Goal: Complete application form

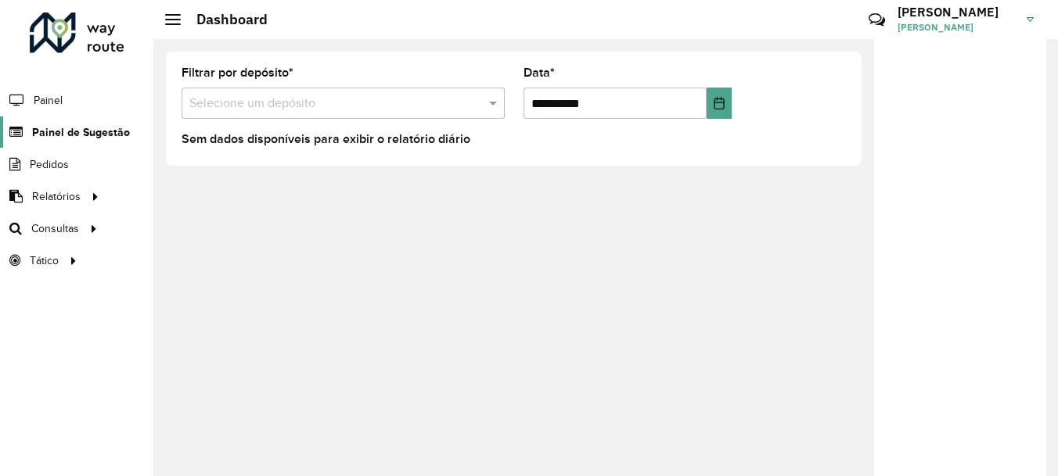
click at [104, 138] on span "Painel de Sugestão" at bounding box center [81, 132] width 98 height 16
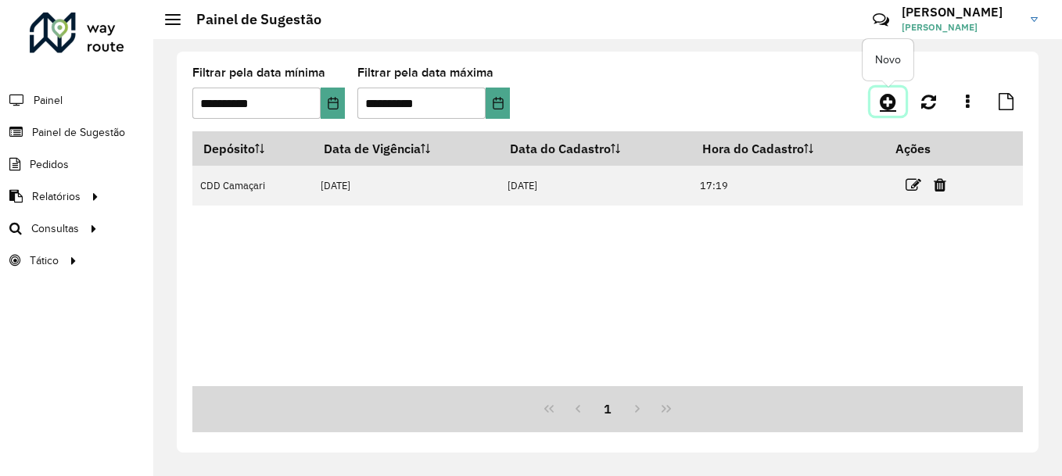
click at [884, 102] on icon at bounding box center [888, 101] width 16 height 19
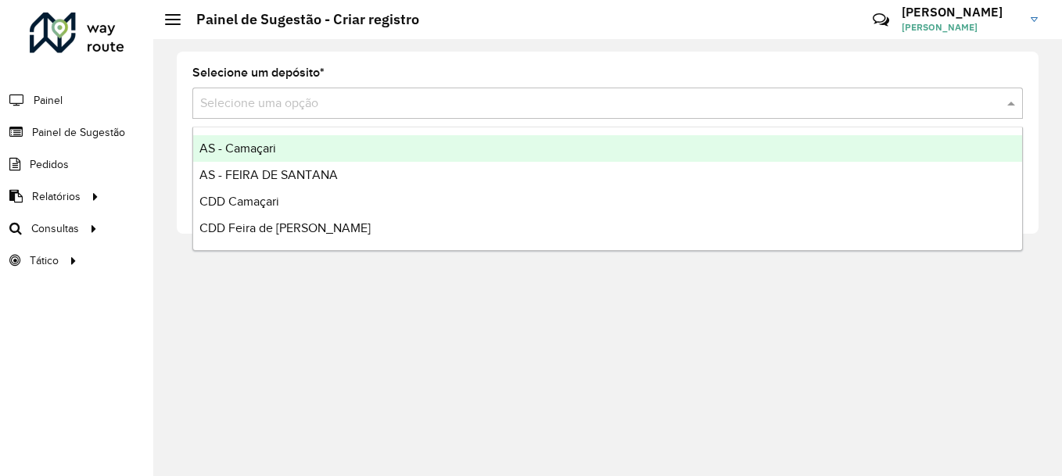
click at [884, 102] on input "text" at bounding box center [592, 104] width 784 height 19
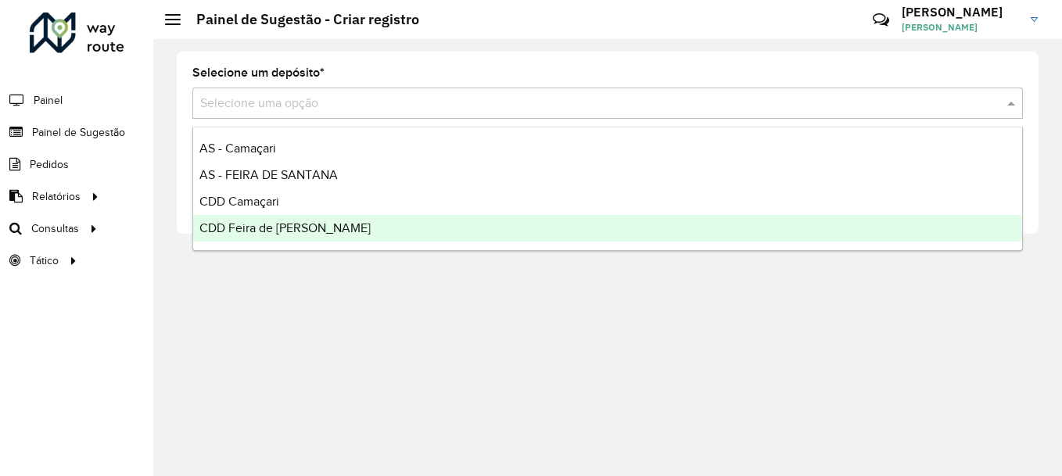
click at [313, 228] on span "CDD Feira de [PERSON_NAME]" at bounding box center [285, 227] width 171 height 13
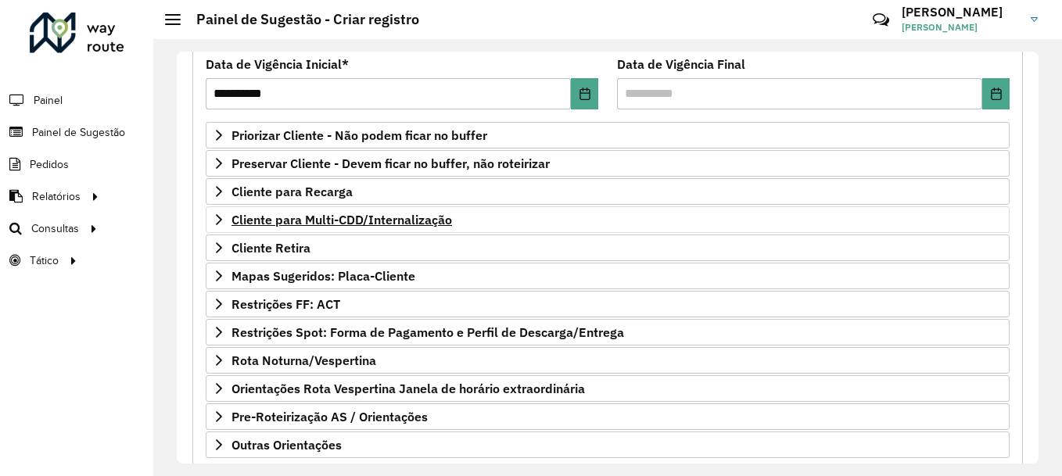
scroll to position [214, 0]
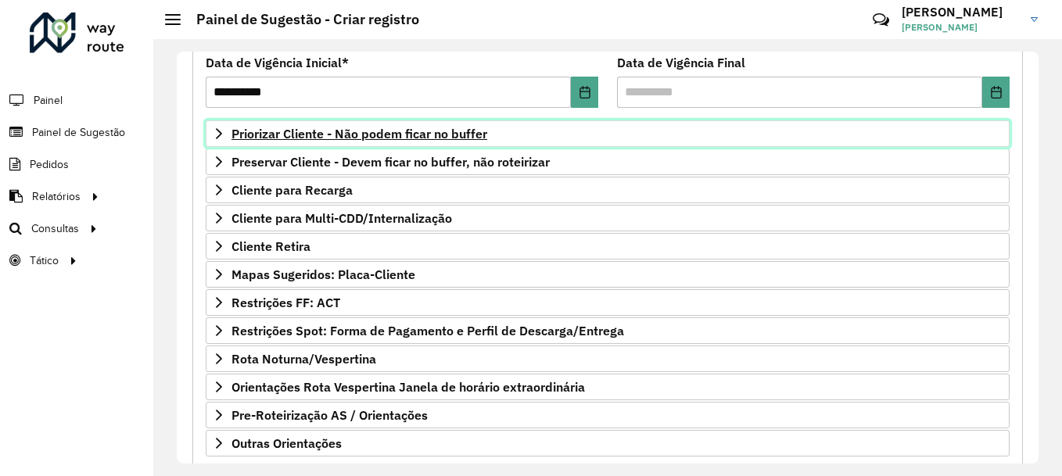
click at [466, 131] on span "Priorizar Cliente - Não podem ficar no buffer" at bounding box center [360, 134] width 256 height 13
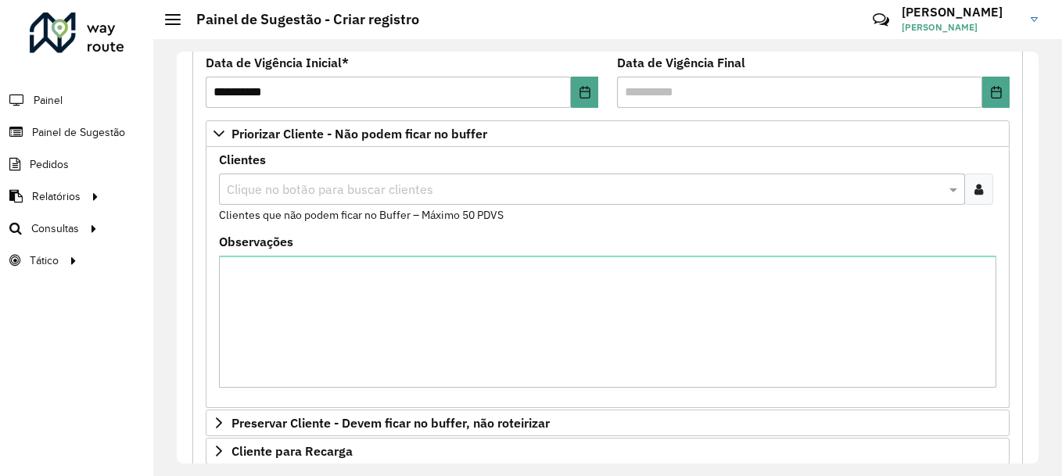
click at [976, 195] on icon at bounding box center [979, 189] width 9 height 13
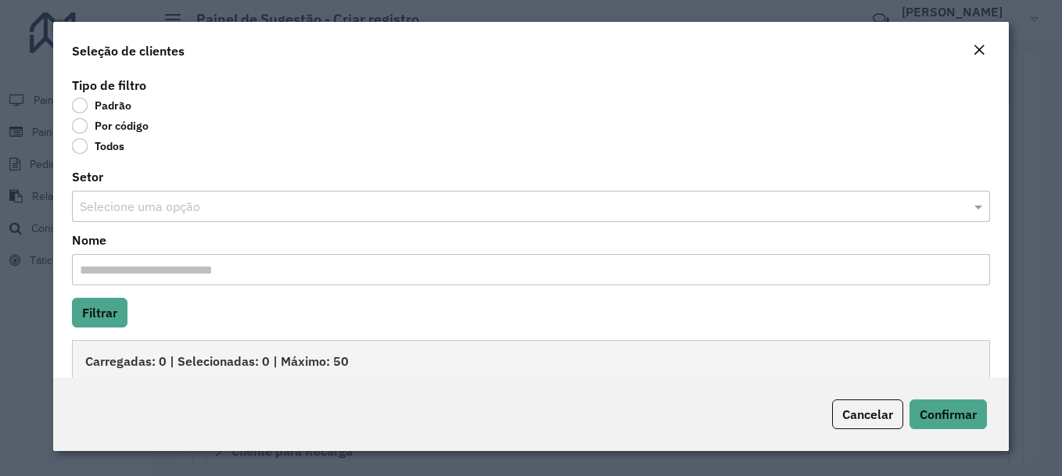
click at [77, 128] on label "Por código" at bounding box center [110, 126] width 77 height 16
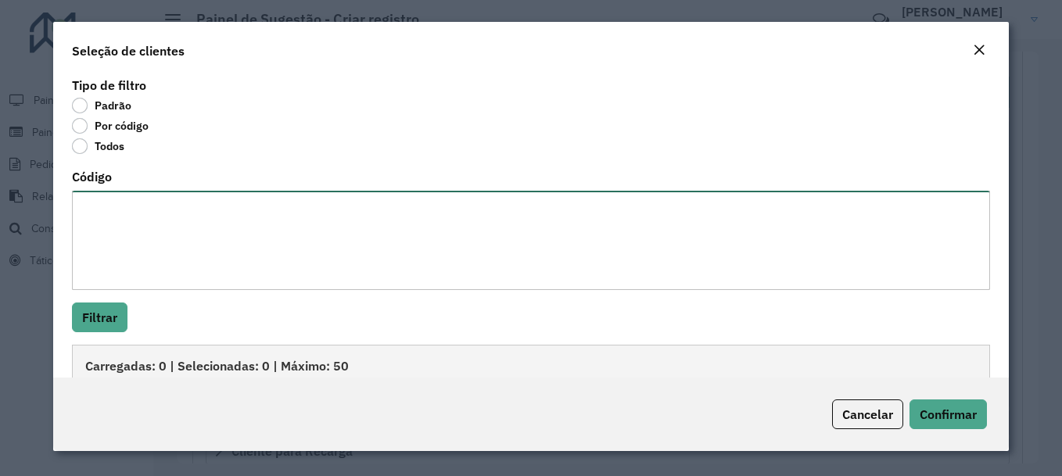
click at [117, 237] on textarea "Código" at bounding box center [531, 240] width 919 height 99
paste textarea "******* ******* ******** ******** ******** ******** ******** ******** ******** …"
type textarea "******* ******* ******** ******** ******** ******** ******** ******** ******** …"
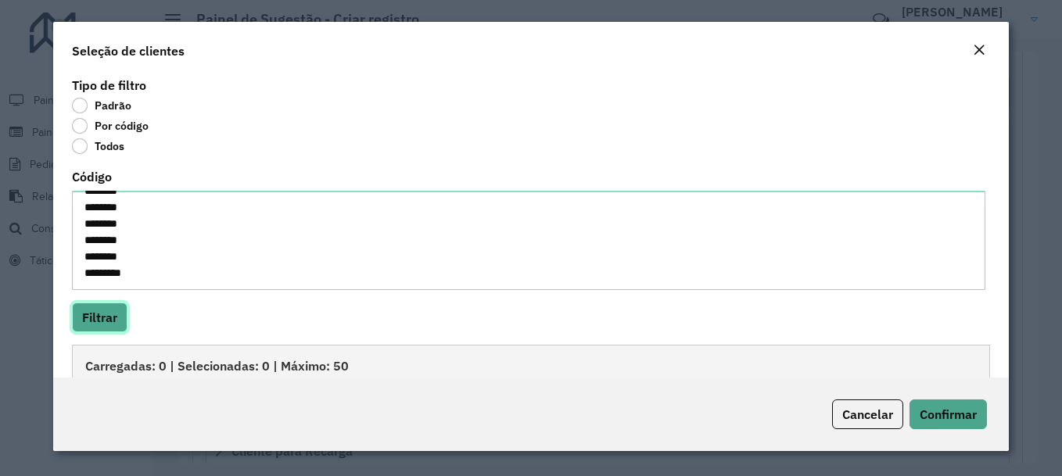
click at [116, 304] on button "Filtrar" at bounding box center [100, 318] width 56 height 30
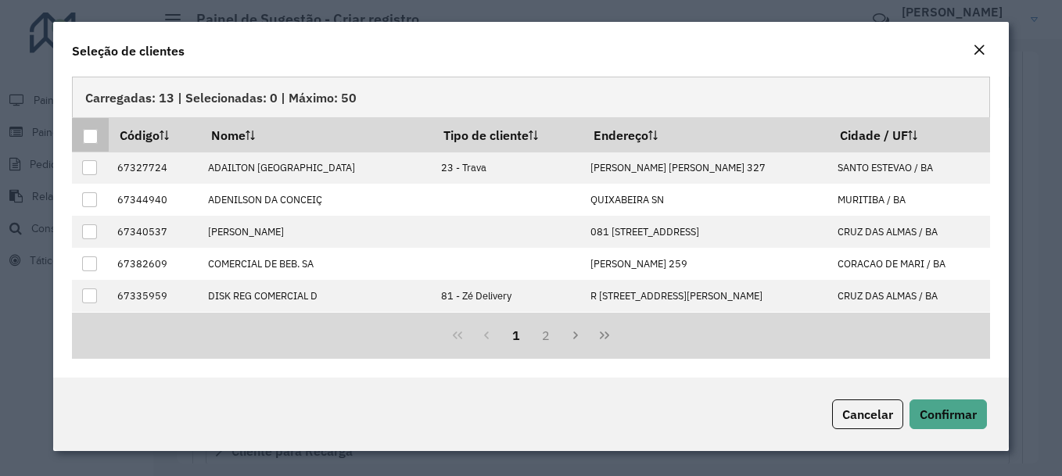
click at [90, 138] on div at bounding box center [90, 136] width 15 height 15
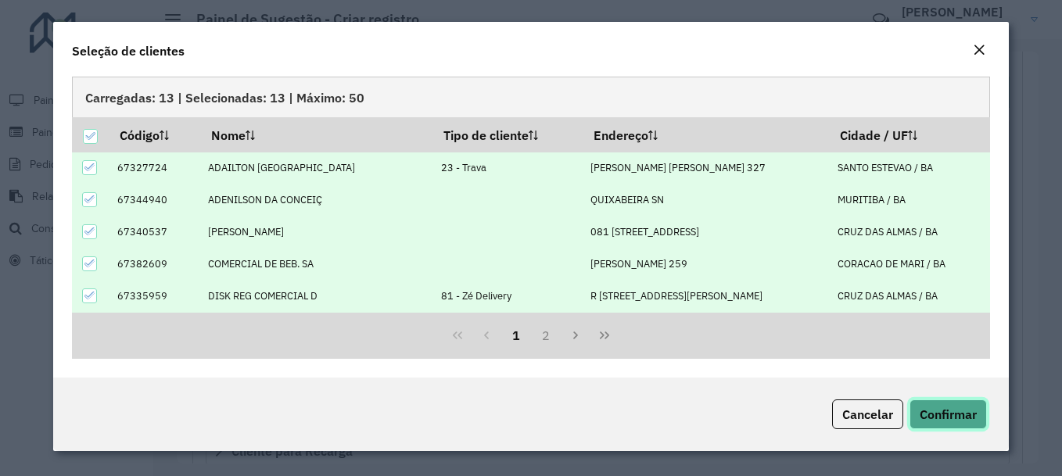
click at [936, 406] on button "Confirmar" at bounding box center [948, 415] width 77 height 30
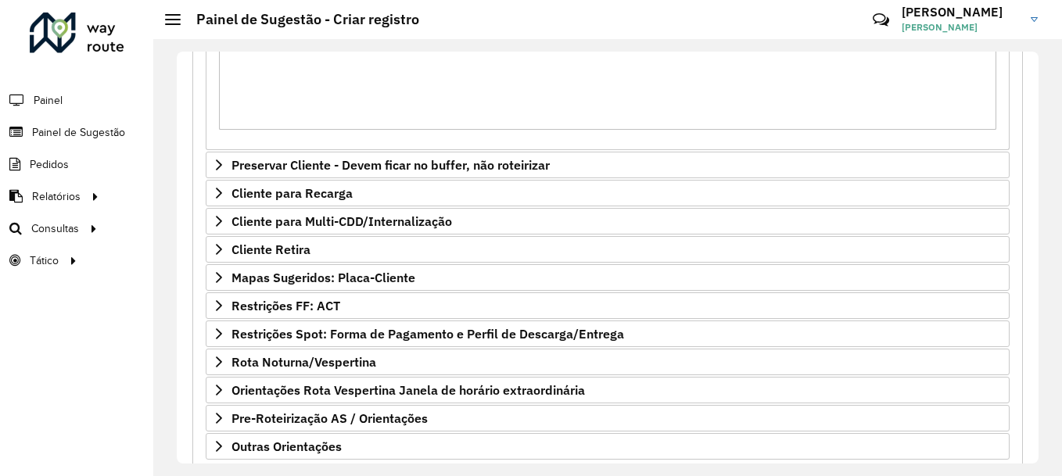
scroll to position [565, 0]
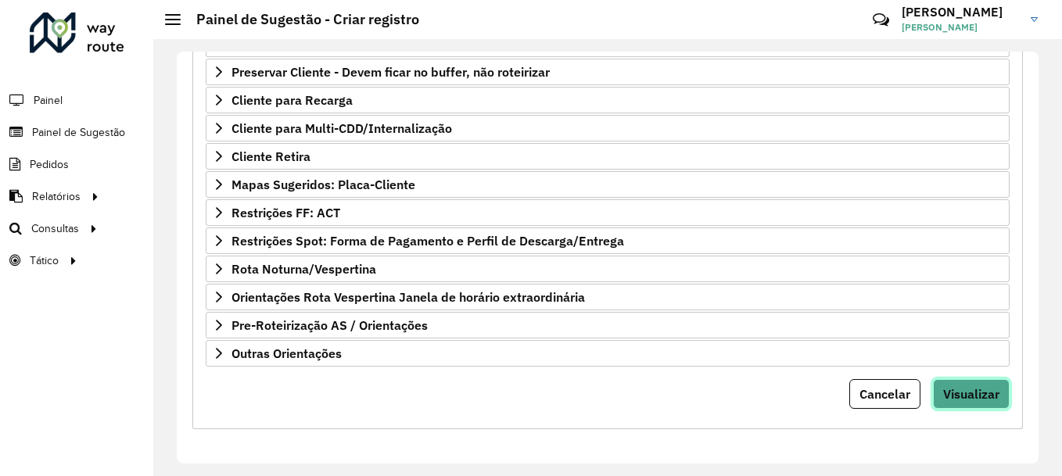
click at [962, 380] on button "Visualizar" at bounding box center [971, 394] width 77 height 30
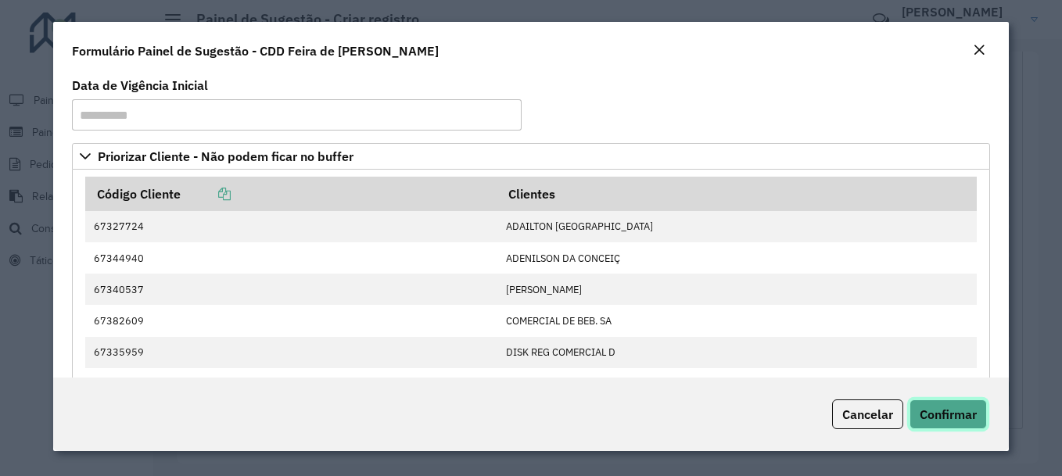
click at [961, 415] on span "Confirmar" at bounding box center [948, 415] width 57 height 16
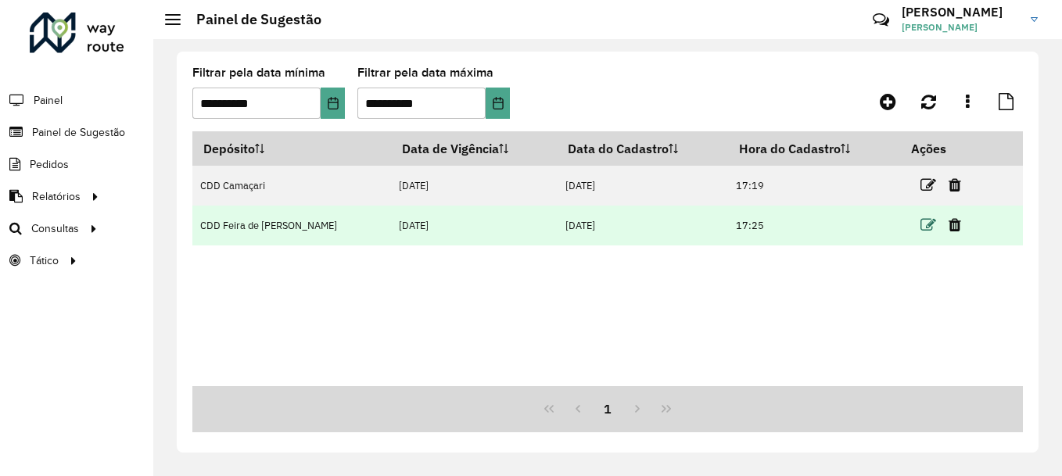
click at [921, 224] on icon at bounding box center [929, 225] width 16 height 16
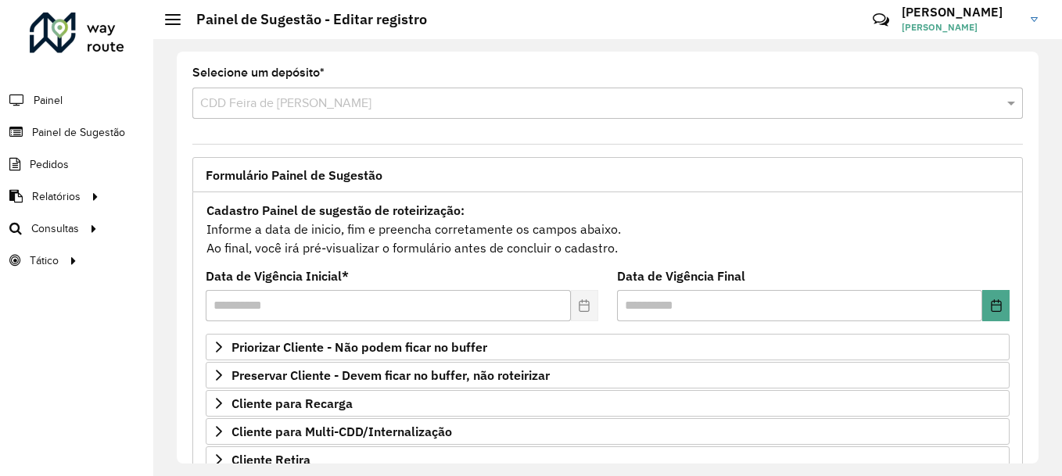
scroll to position [304, 0]
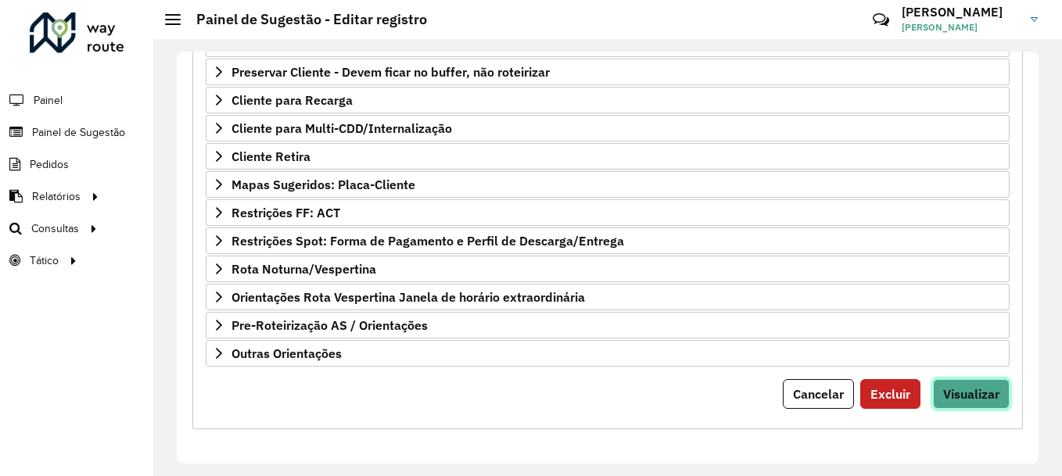
click at [980, 402] on button "Visualizar" at bounding box center [971, 394] width 77 height 30
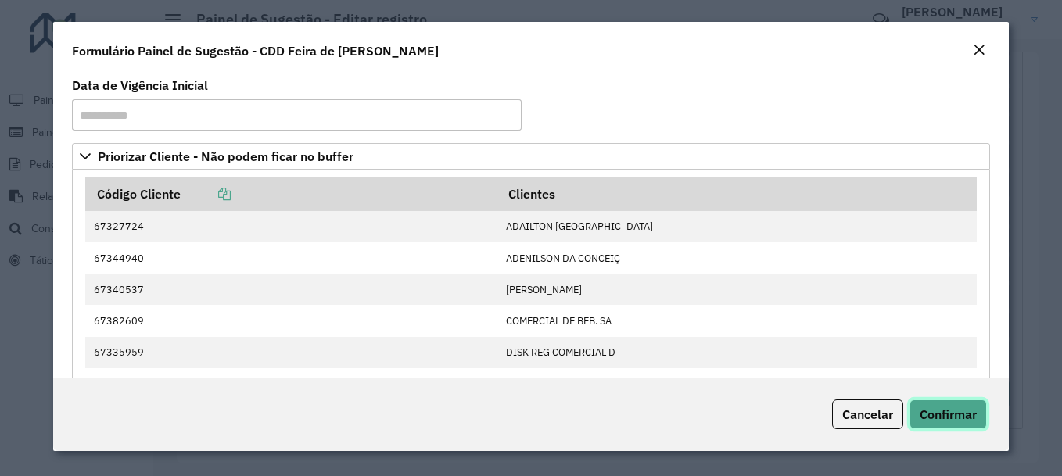
click at [956, 415] on span "Confirmar" at bounding box center [948, 415] width 57 height 16
